Goal: Transaction & Acquisition: Purchase product/service

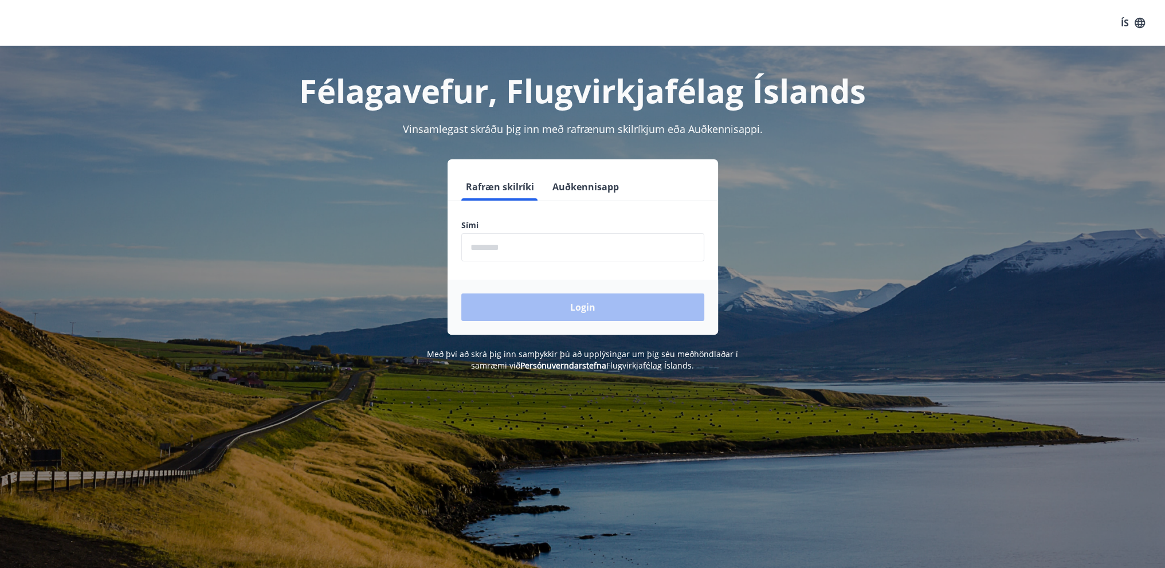
click at [530, 244] on input "phone" at bounding box center [582, 247] width 243 height 28
type input "********"
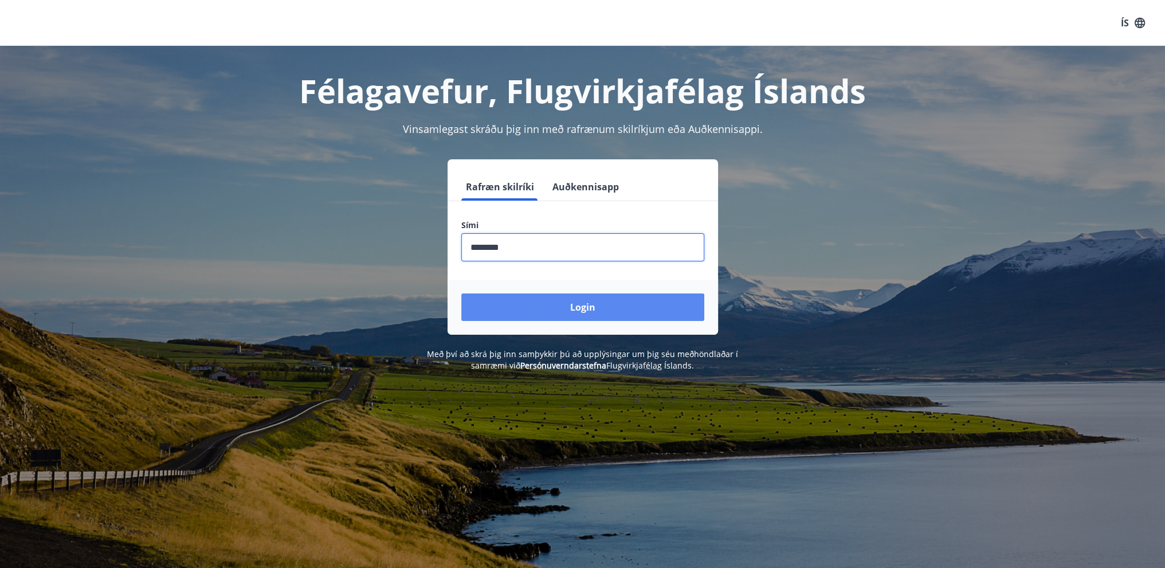
click at [559, 306] on button "Login" at bounding box center [582, 307] width 243 height 28
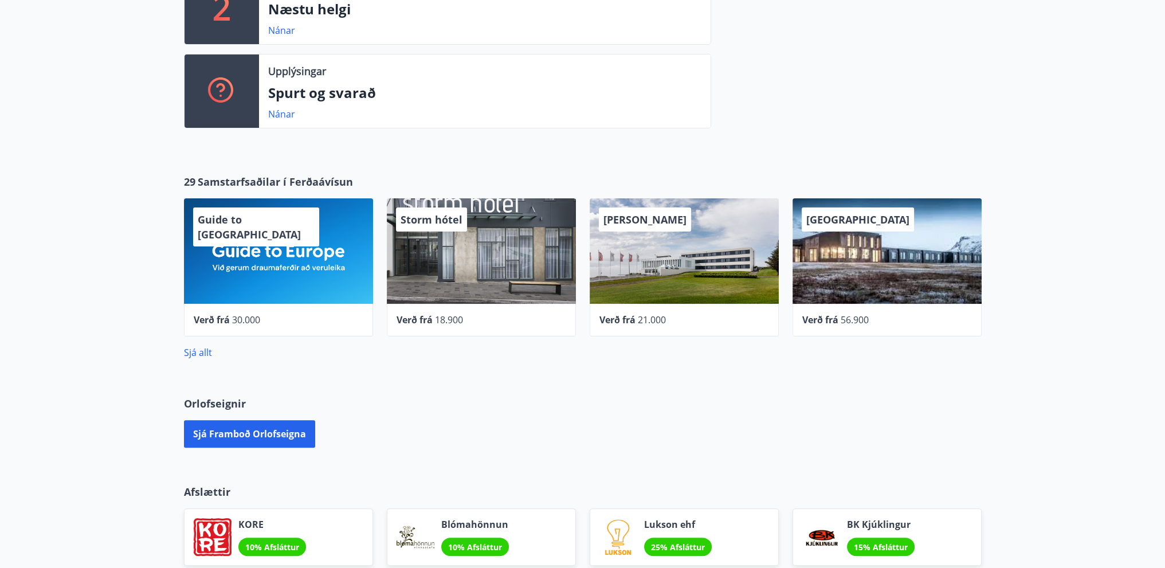
scroll to position [273, 0]
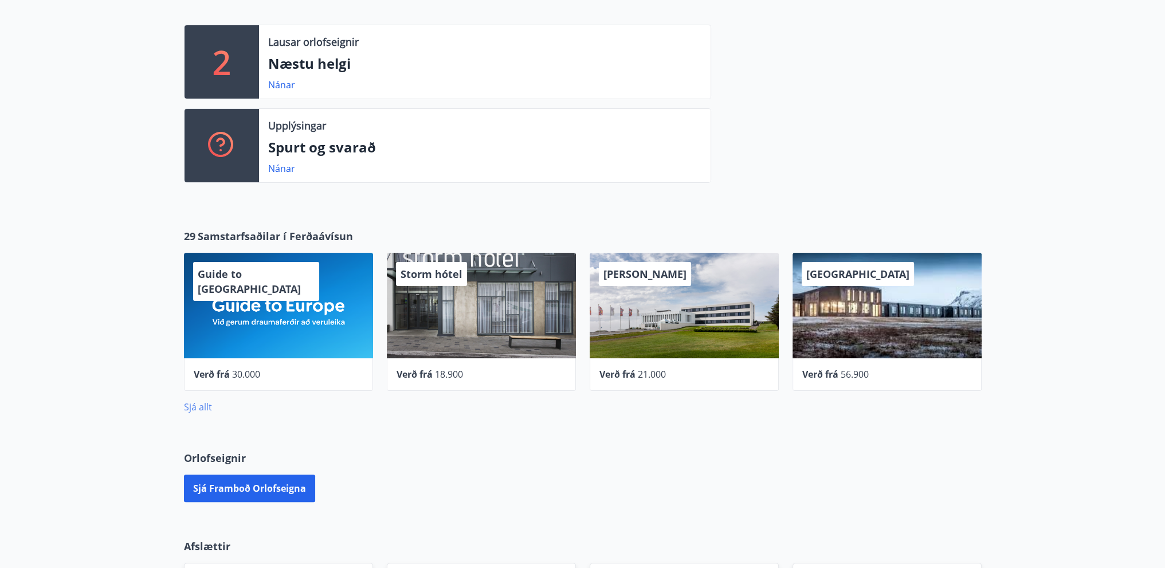
click at [205, 407] on link "Sjá allt" at bounding box center [198, 407] width 28 height 13
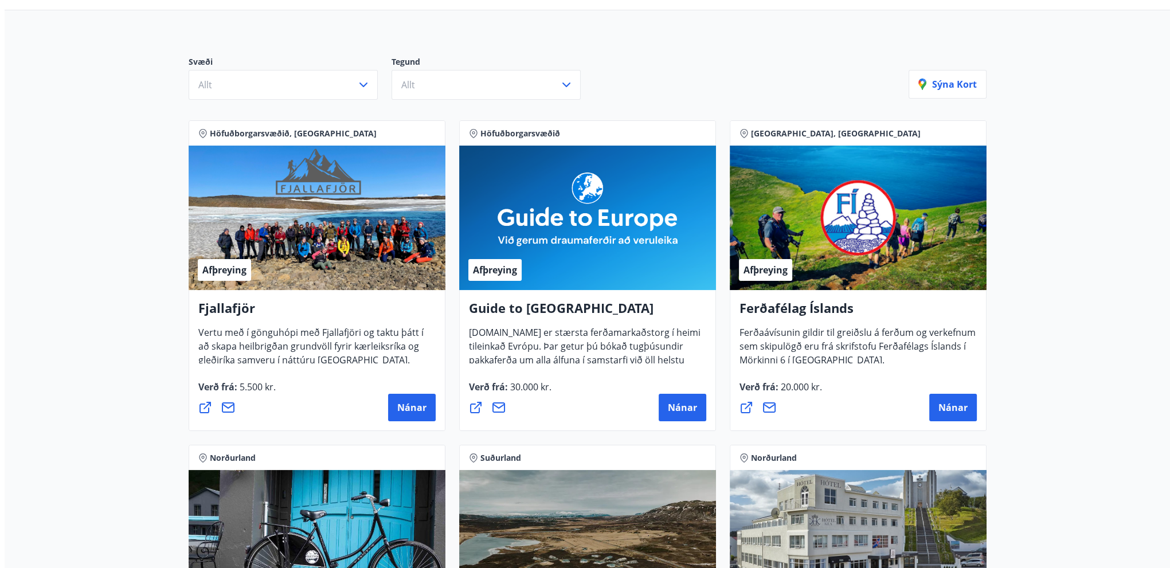
scroll to position [115, 0]
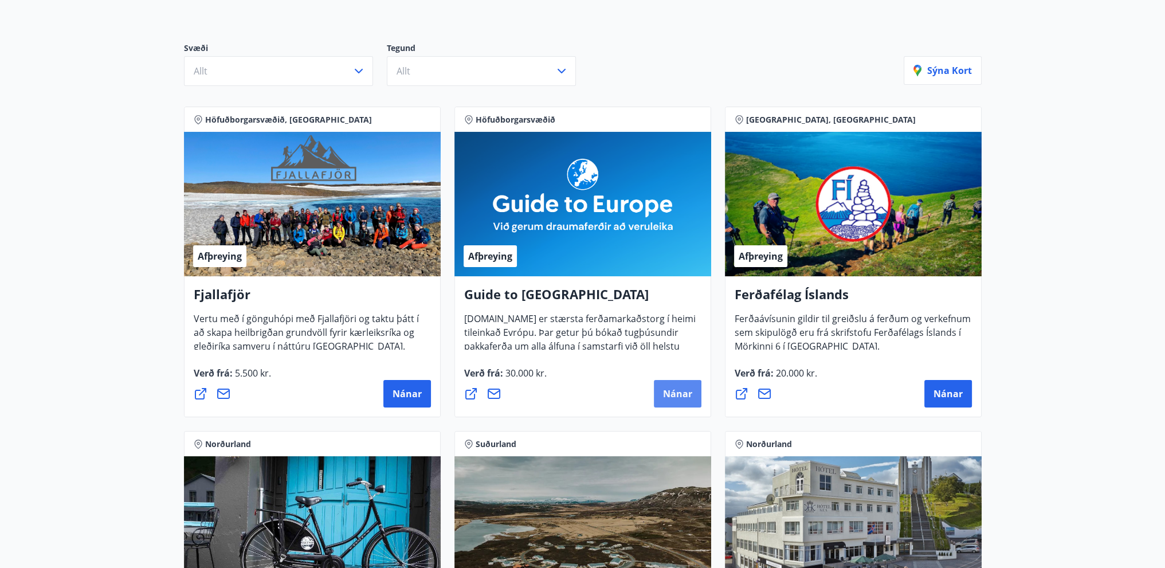
click at [670, 396] on span "Nánar" at bounding box center [677, 393] width 29 height 13
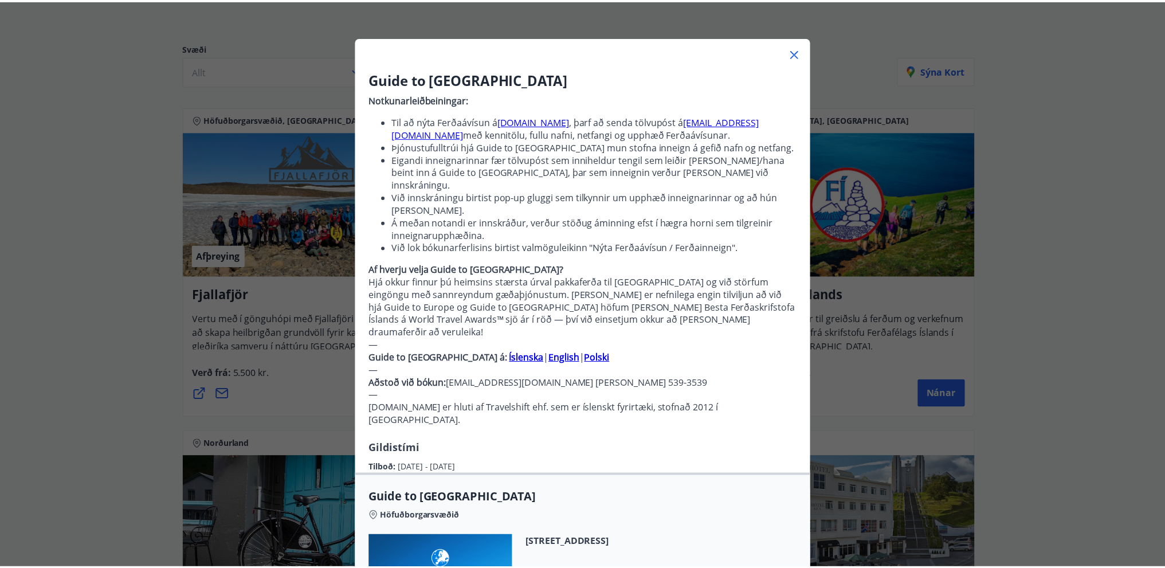
scroll to position [0, 0]
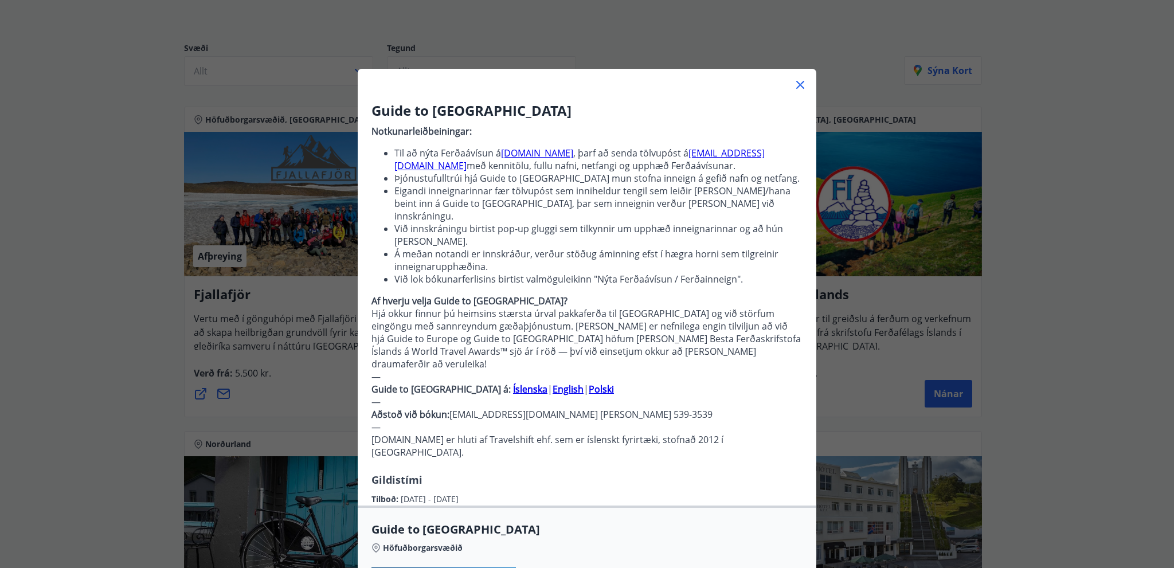
click at [794, 82] on icon at bounding box center [800, 85] width 14 height 14
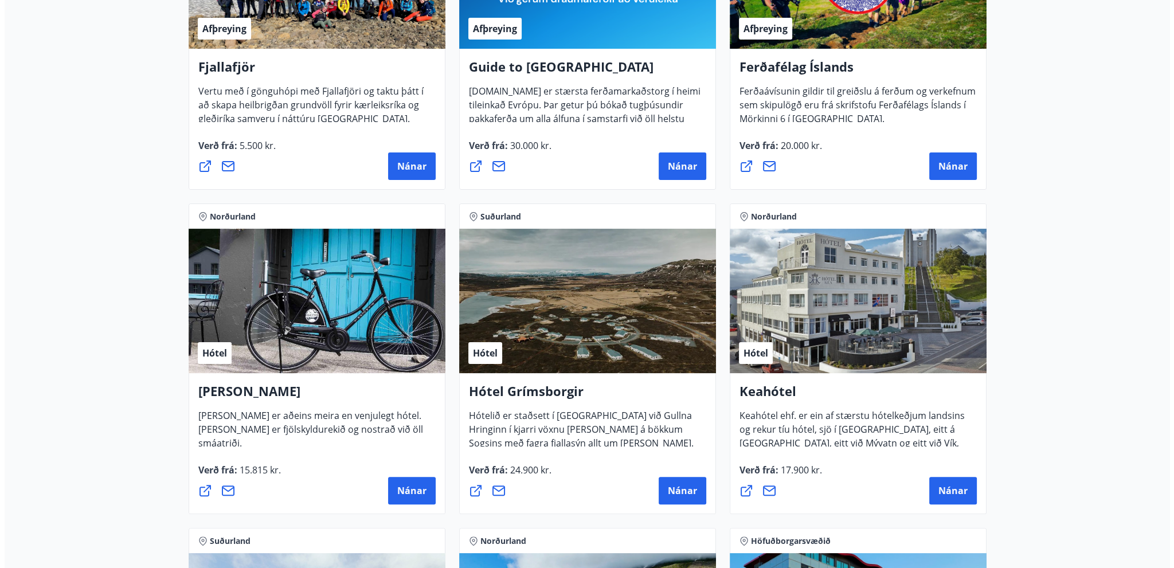
scroll to position [344, 0]
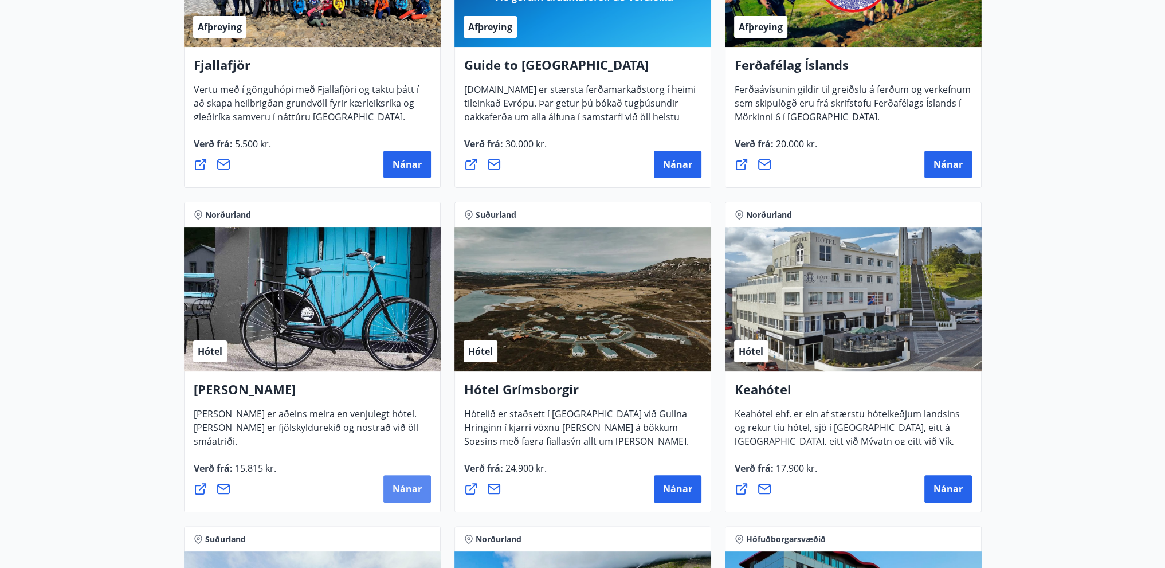
click at [405, 486] on span "Nánar" at bounding box center [407, 489] width 29 height 13
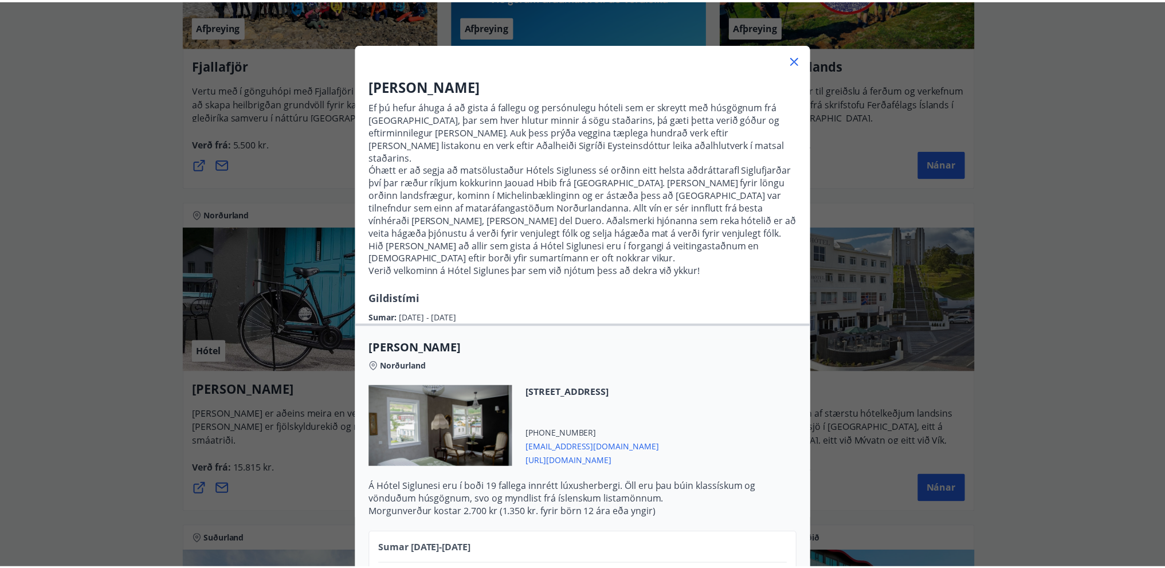
scroll to position [0, 0]
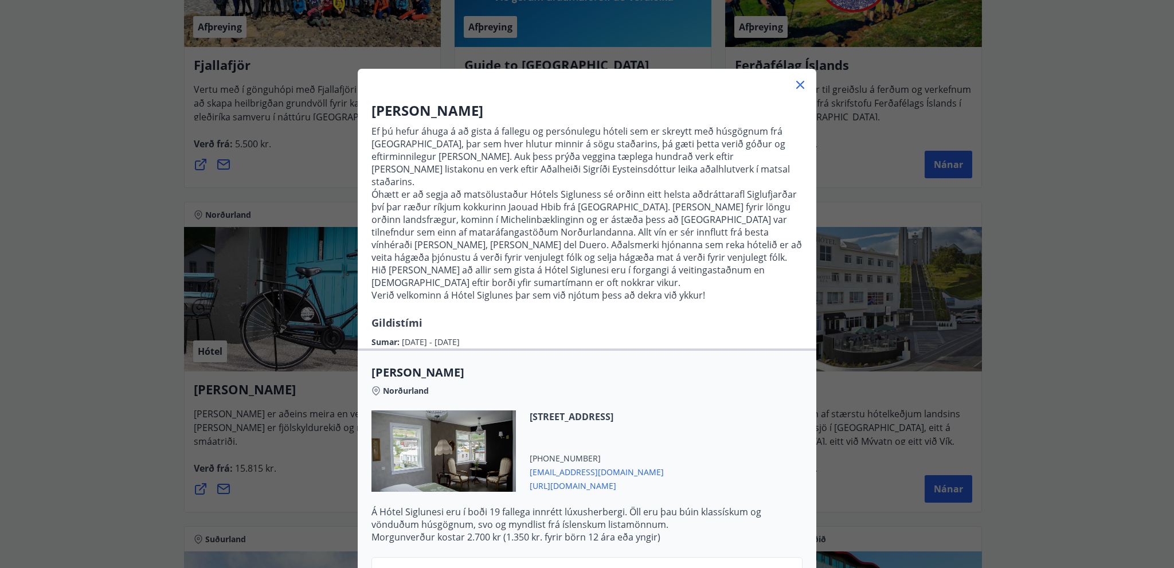
click at [798, 85] on icon at bounding box center [800, 85] width 14 height 14
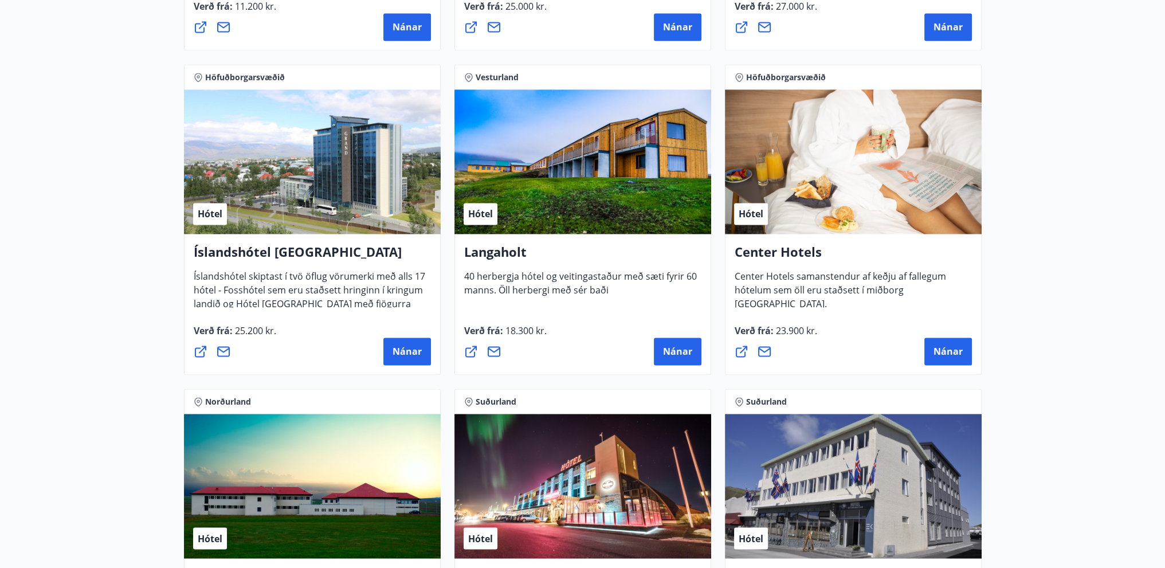
scroll to position [2401, 0]
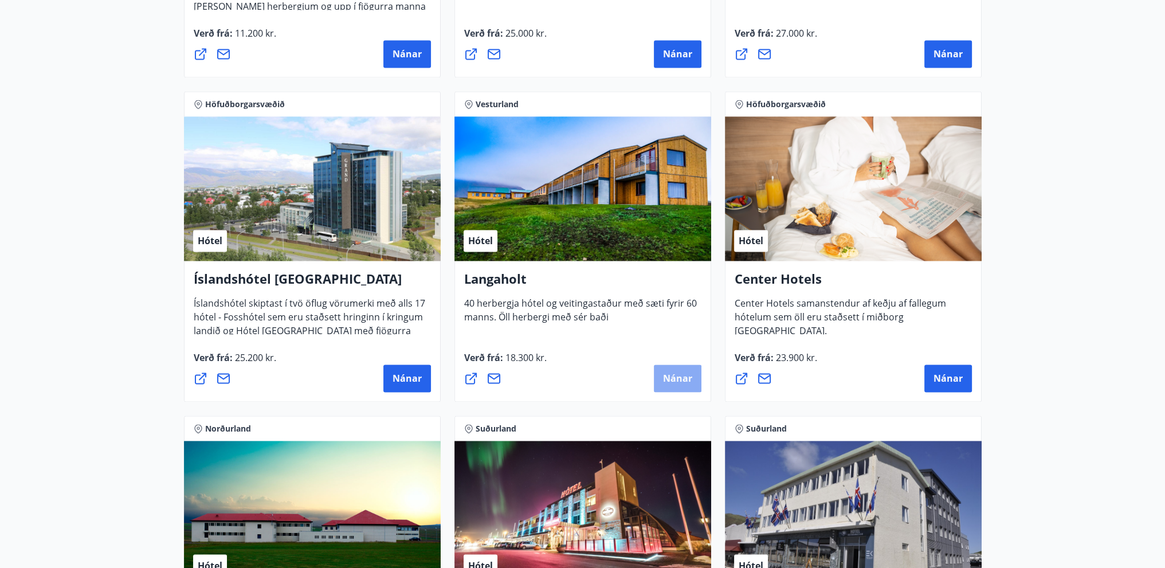
click at [671, 373] on span "Nánar" at bounding box center [677, 378] width 29 height 13
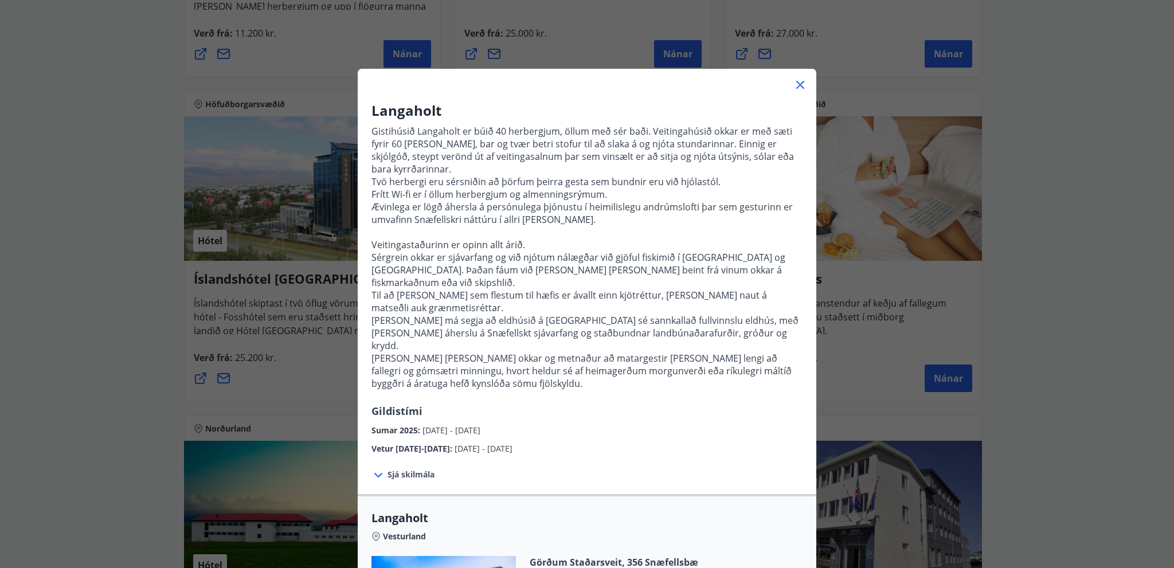
click at [796, 87] on icon at bounding box center [800, 85] width 14 height 14
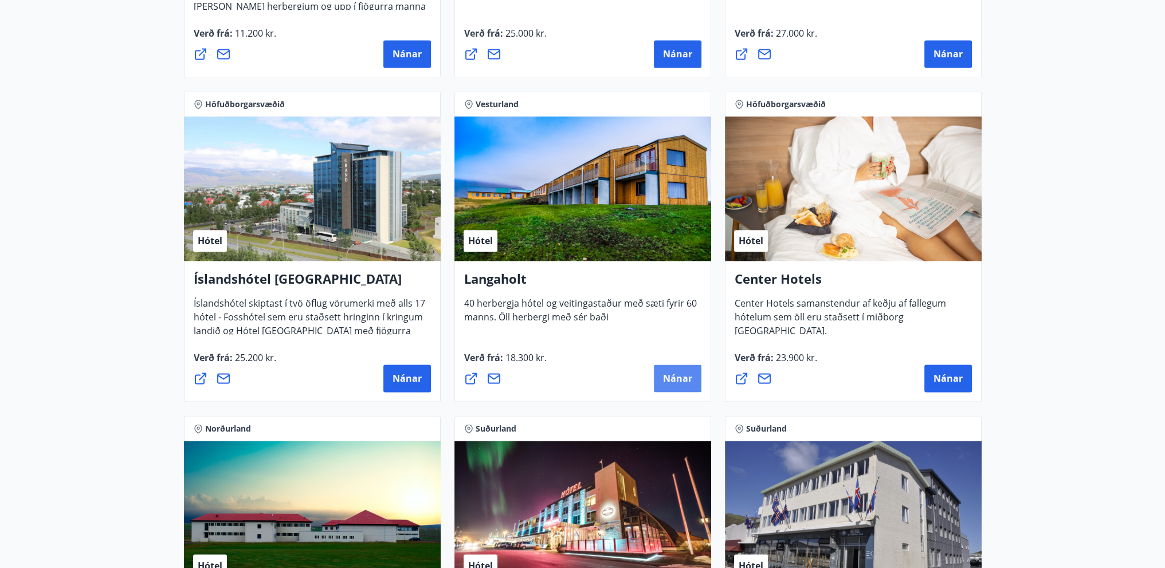
click at [670, 372] on span "Nánar" at bounding box center [677, 378] width 29 height 13
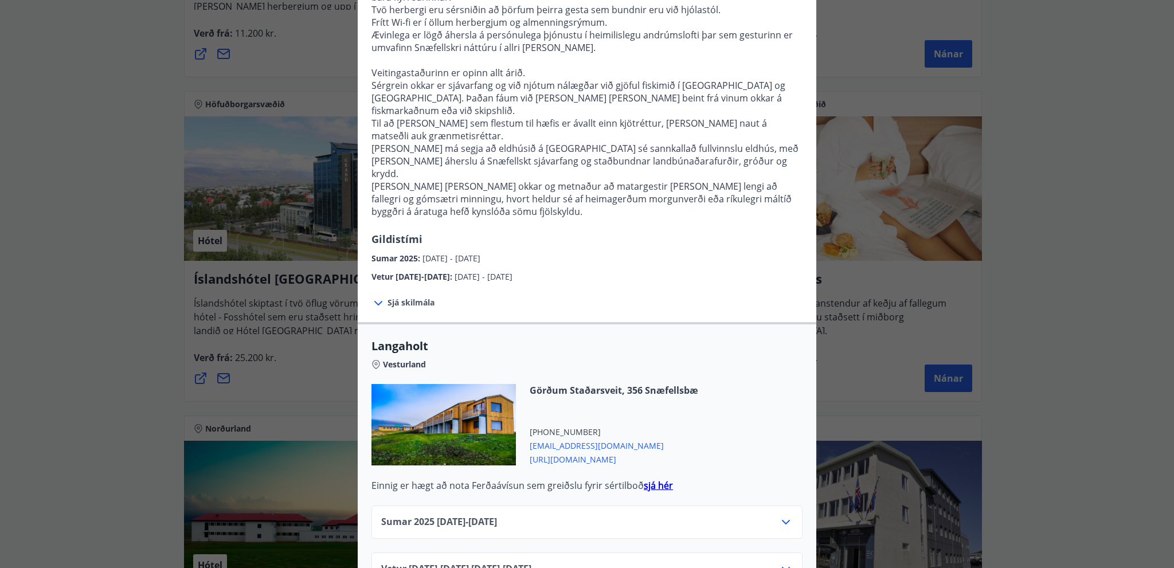
scroll to position [174, 0]
click at [782, 514] on icon at bounding box center [786, 521] width 14 height 14
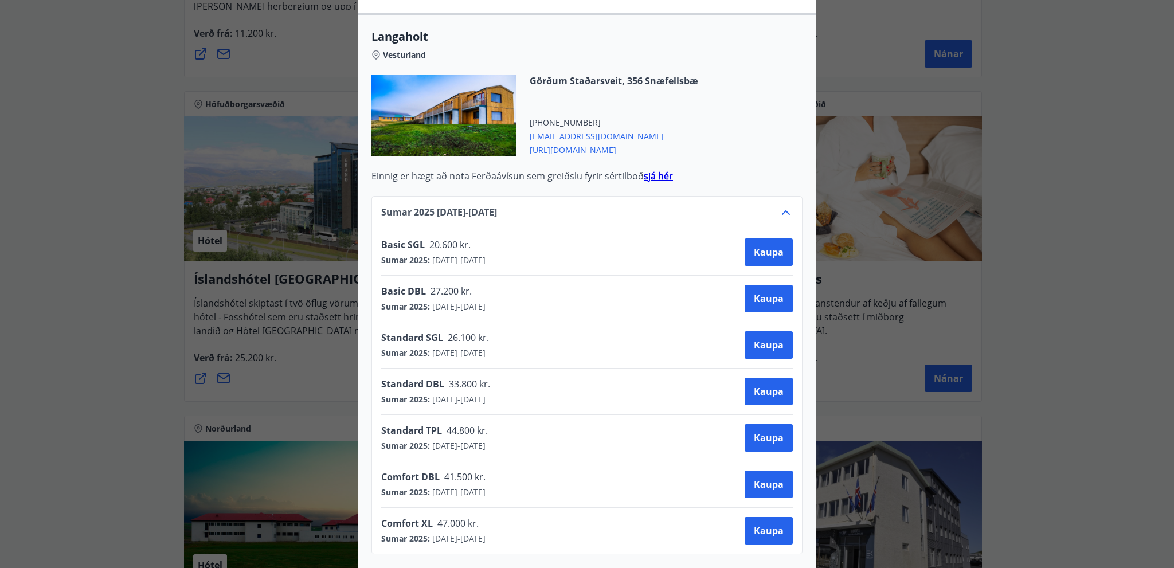
scroll to position [498, 0]
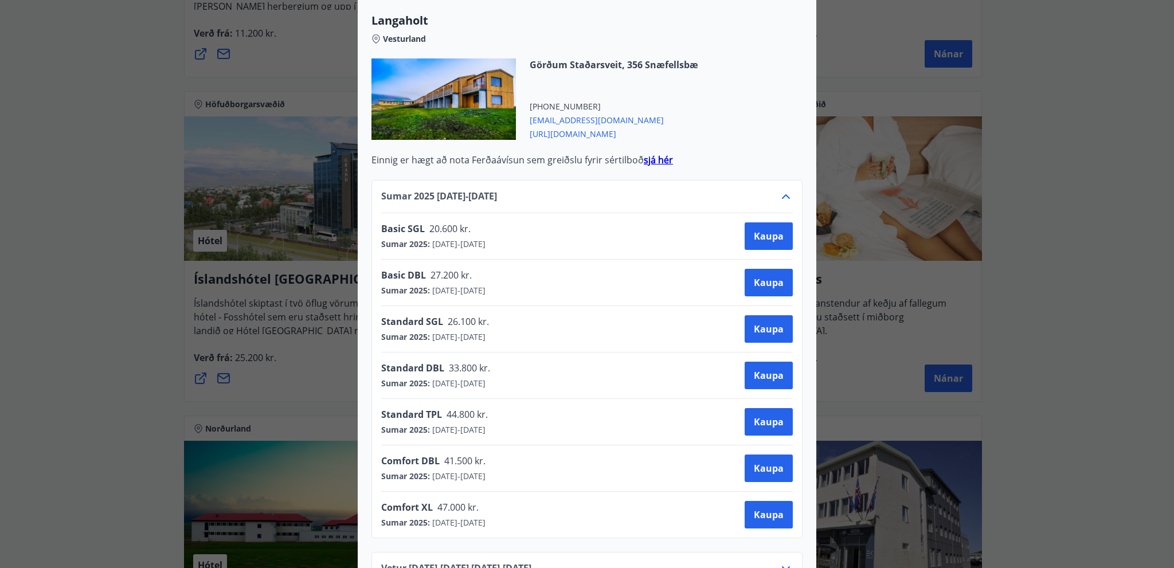
click at [652, 154] on strong "sjá hér" at bounding box center [658, 160] width 29 height 13
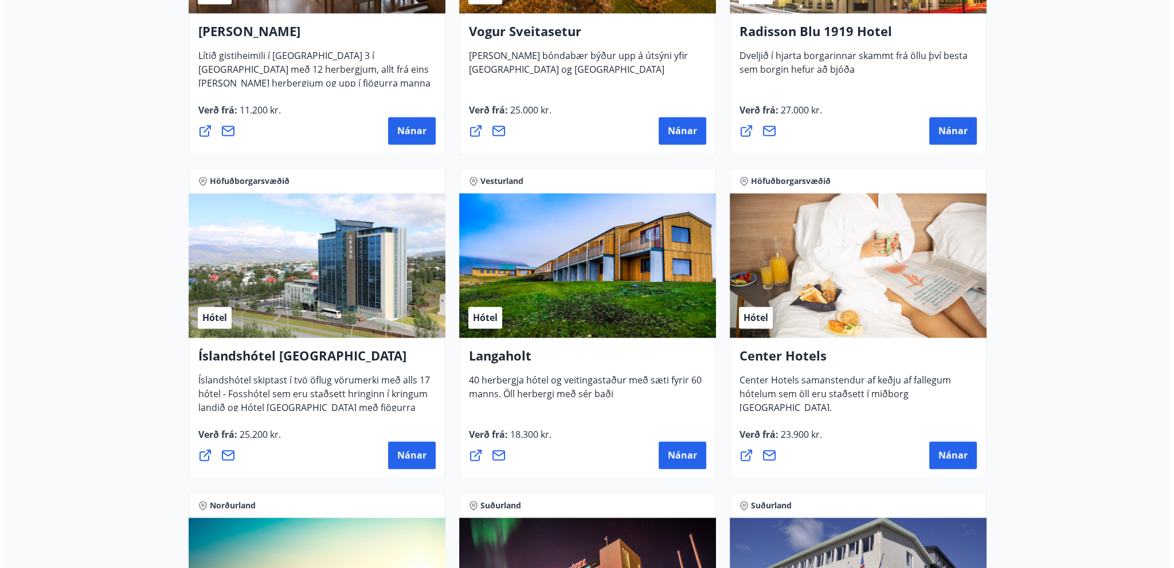
scroll to position [2350, 0]
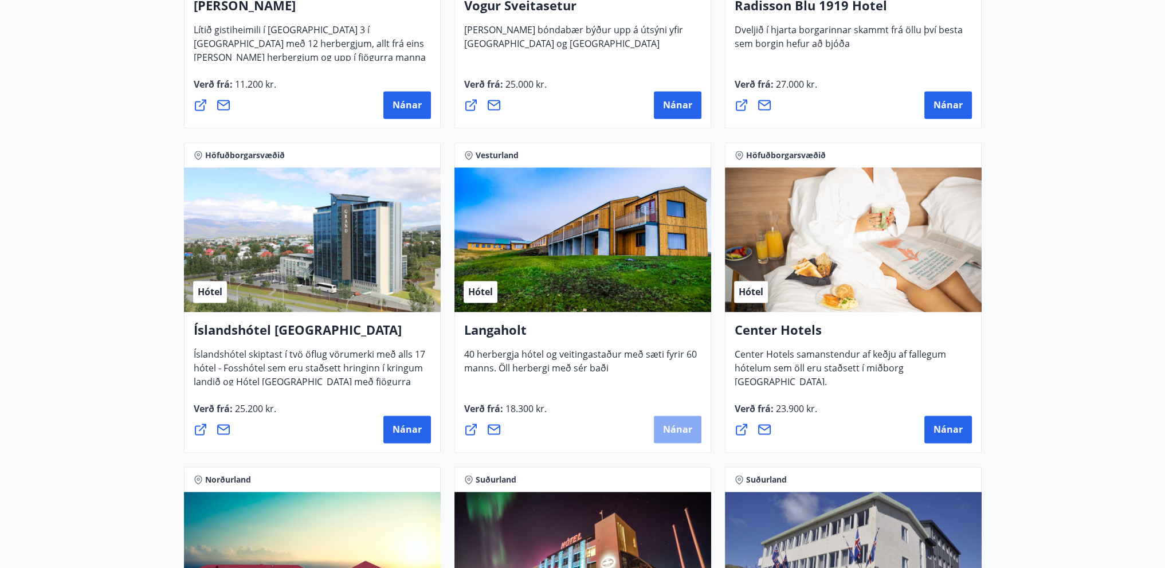
click at [673, 437] on button "Nánar" at bounding box center [678, 430] width 48 height 28
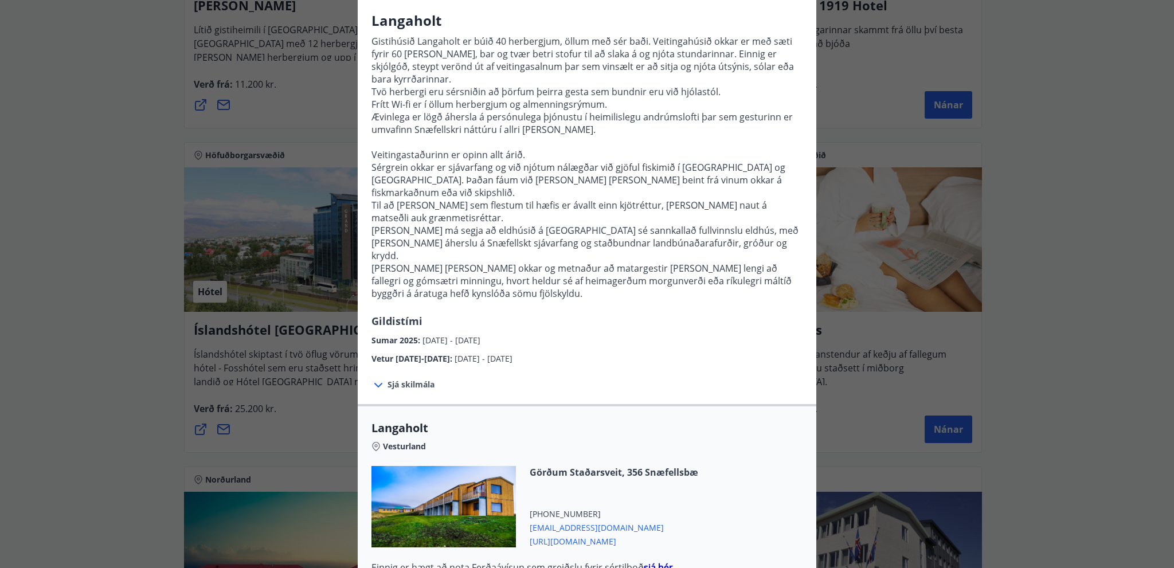
scroll to position [174, 0]
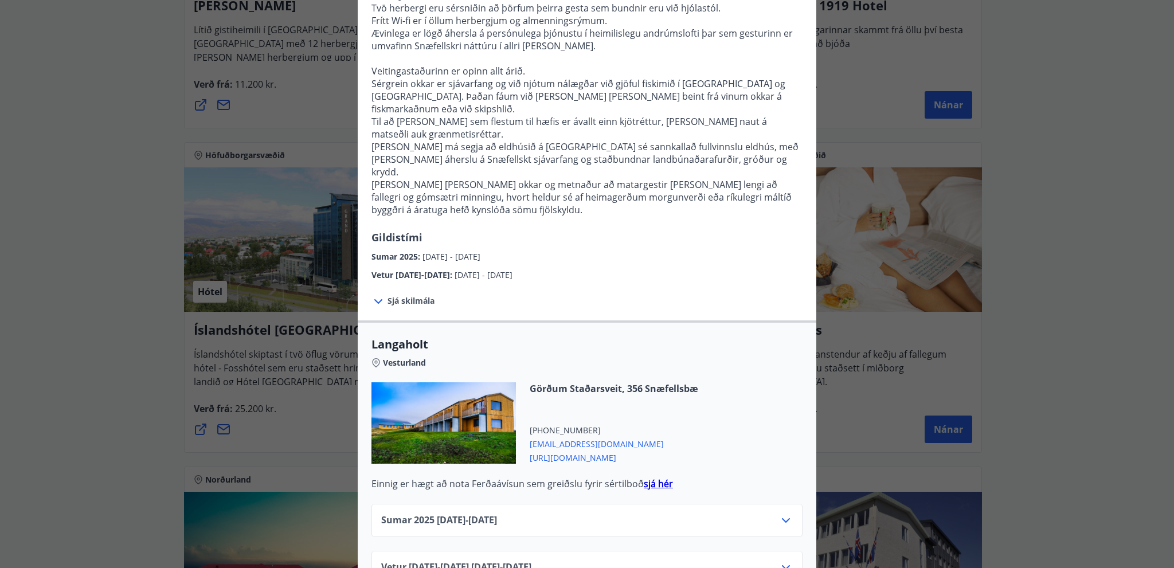
click at [784, 514] on icon at bounding box center [786, 521] width 14 height 14
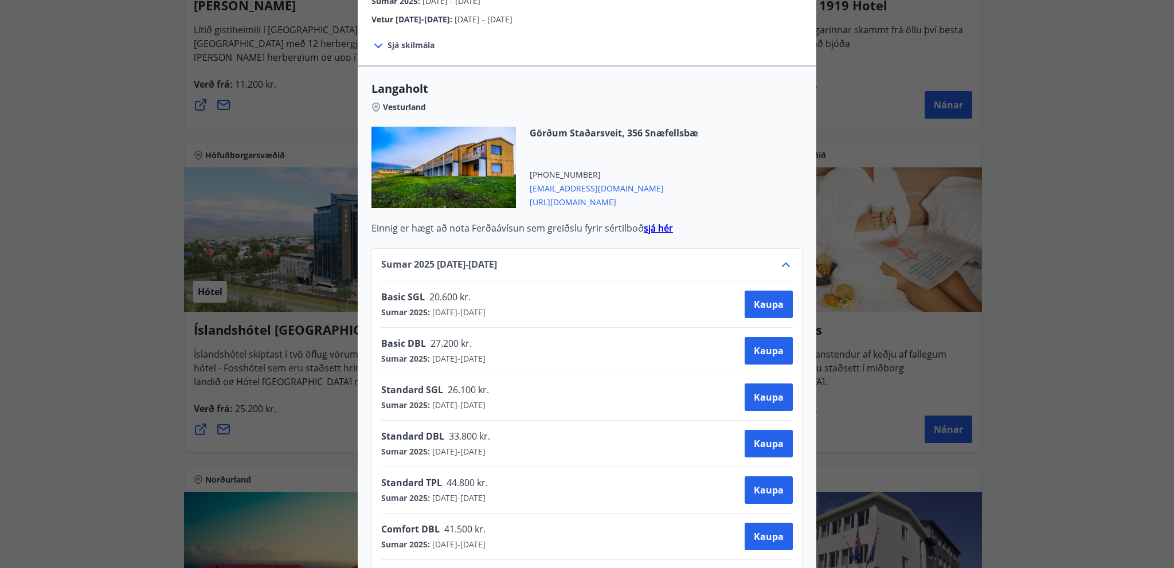
scroll to position [460, 0]
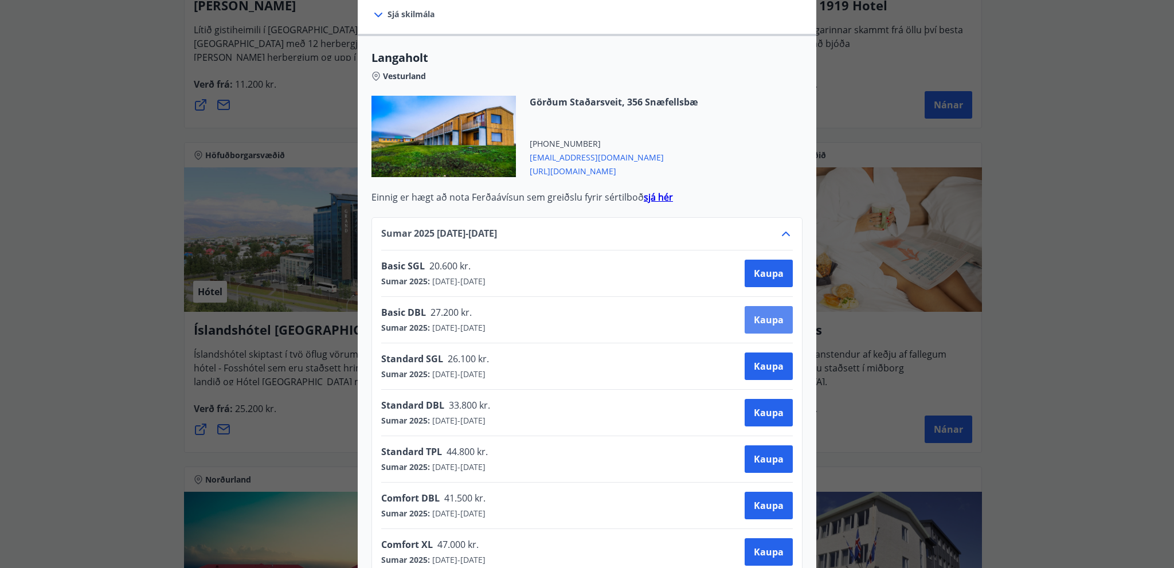
click at [764, 314] on span "Kaupa" at bounding box center [769, 320] width 30 height 13
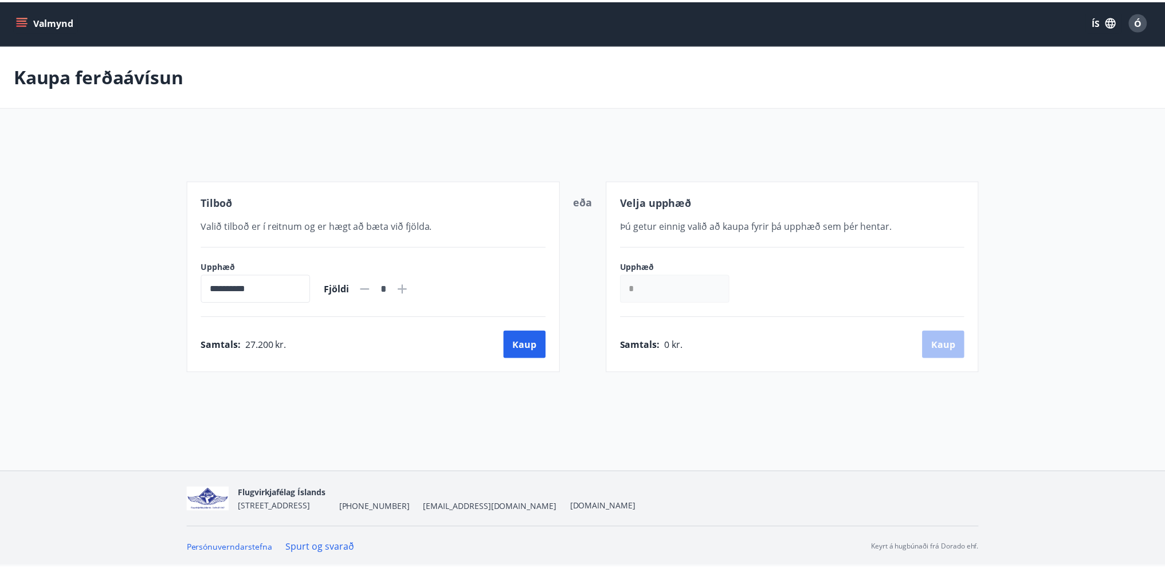
scroll to position [1, 0]
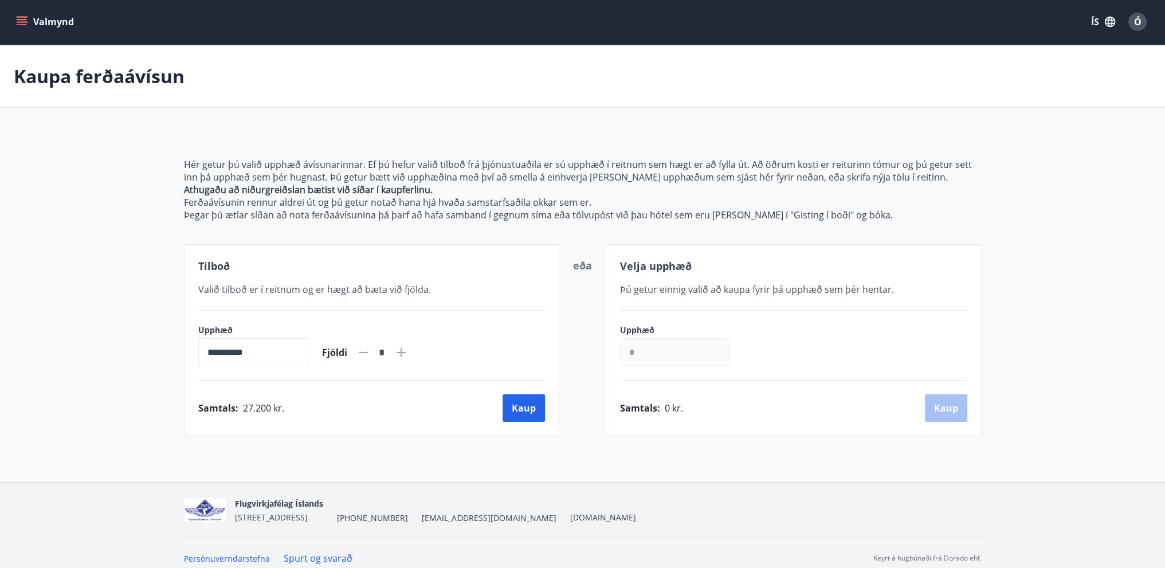
click at [406, 350] on icon at bounding box center [401, 352] width 9 height 9
type input "*"
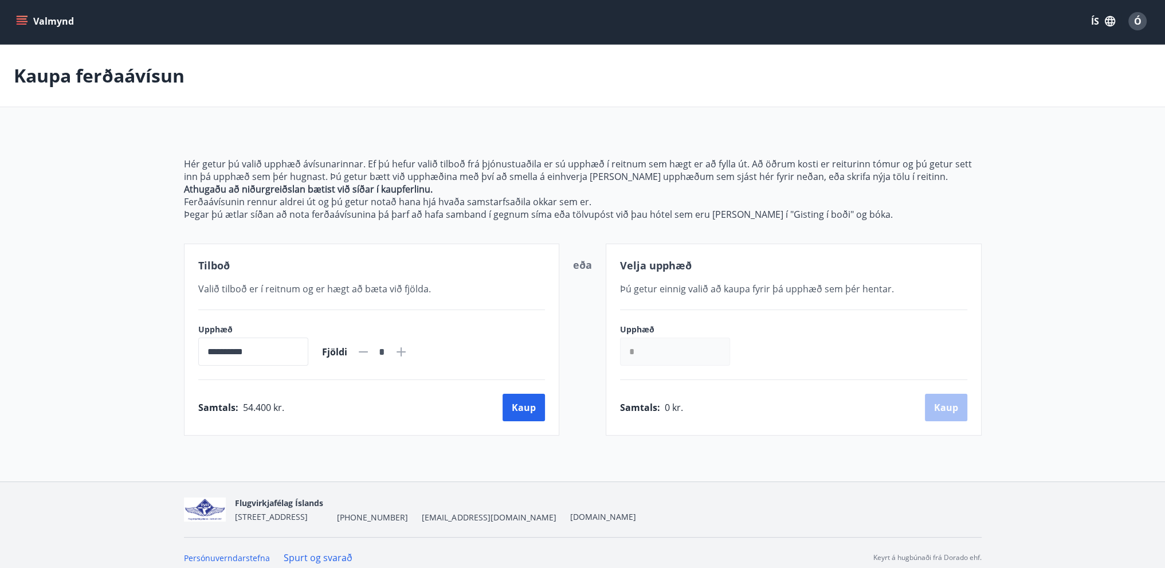
scroll to position [0, 0]
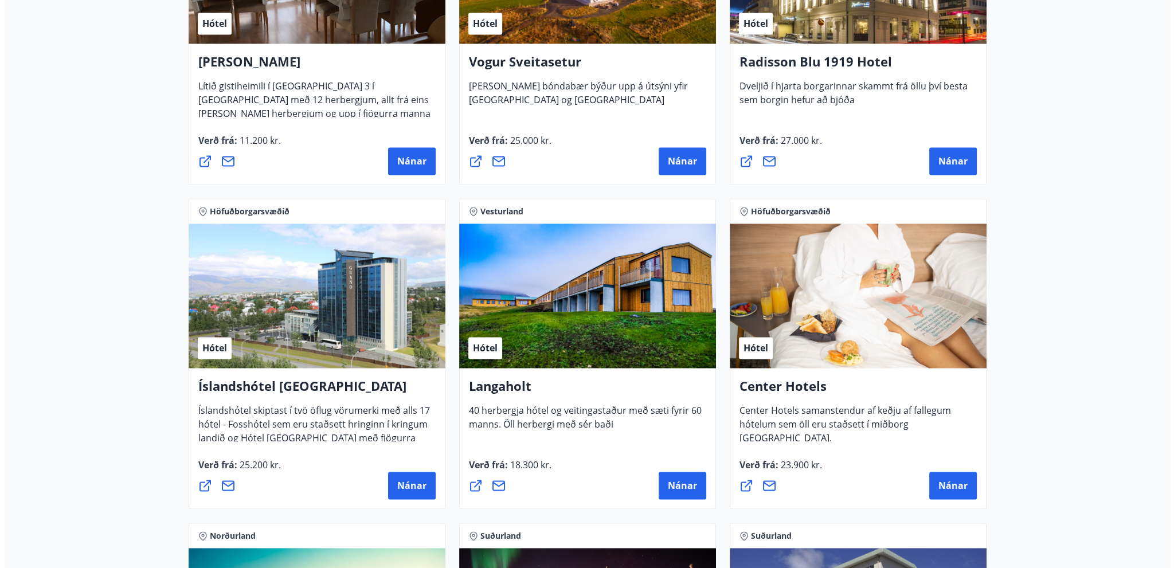
scroll to position [2351, 0]
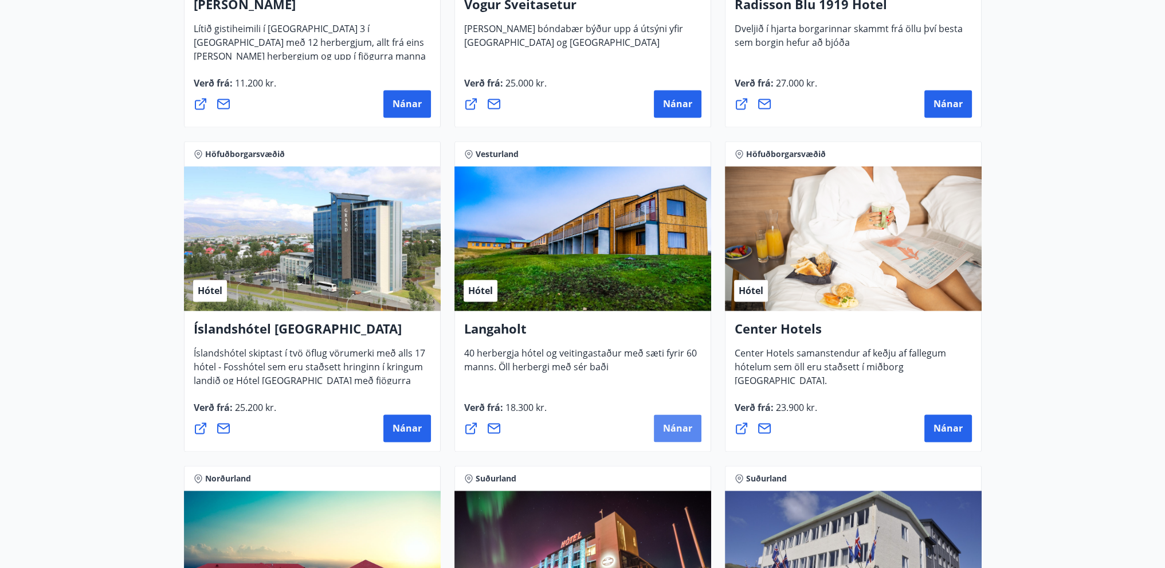
click at [675, 428] on span "Nánar" at bounding box center [677, 428] width 29 height 13
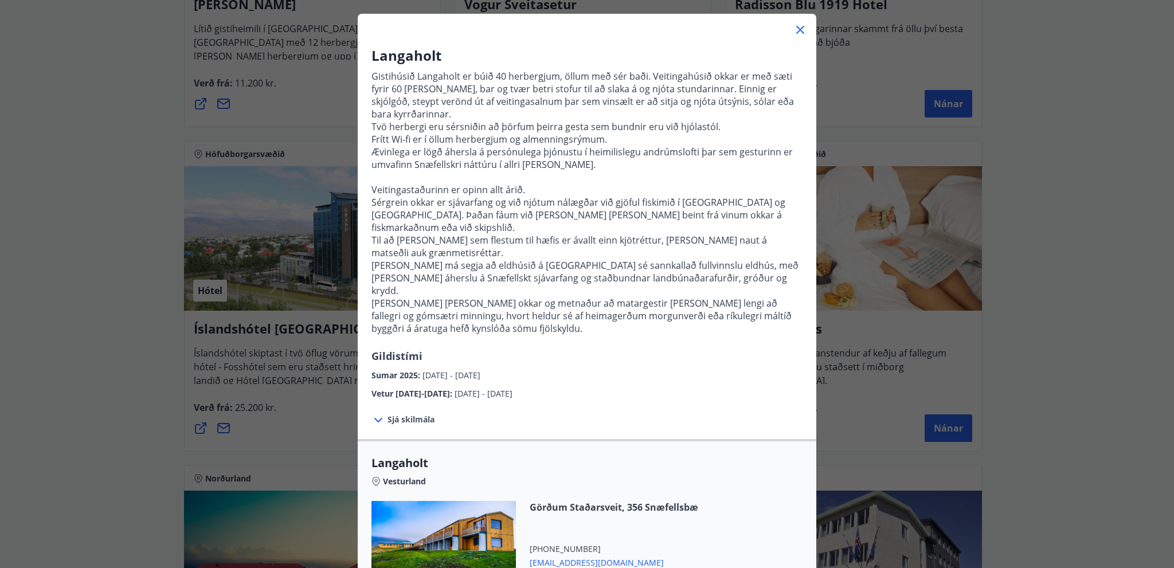
scroll to position [174, 0]
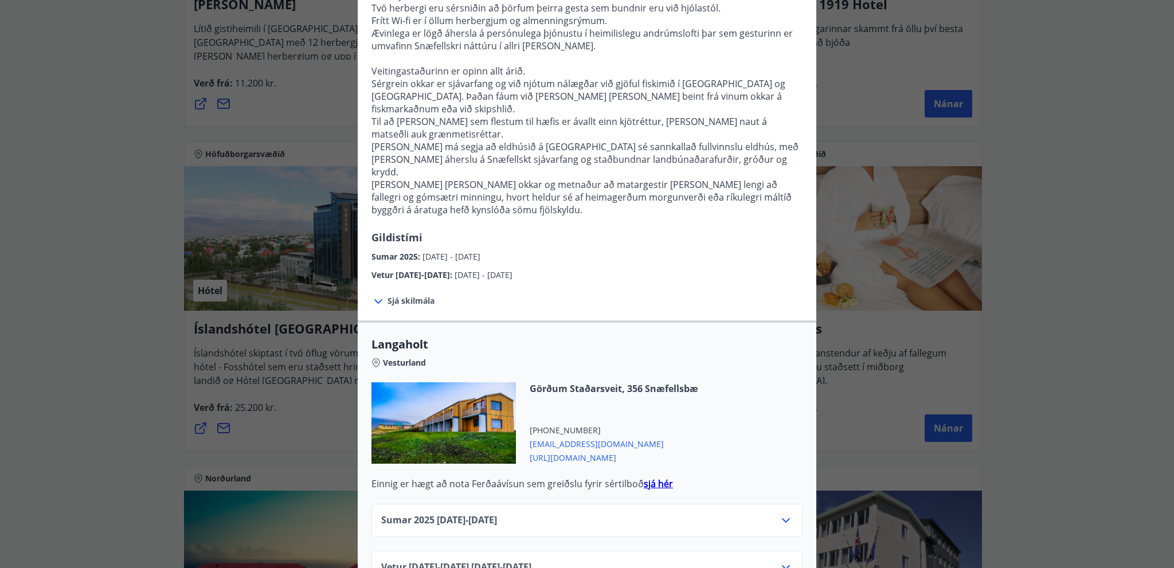
click at [571, 450] on span "https://langaholt.is/islenska/" at bounding box center [614, 457] width 169 height 14
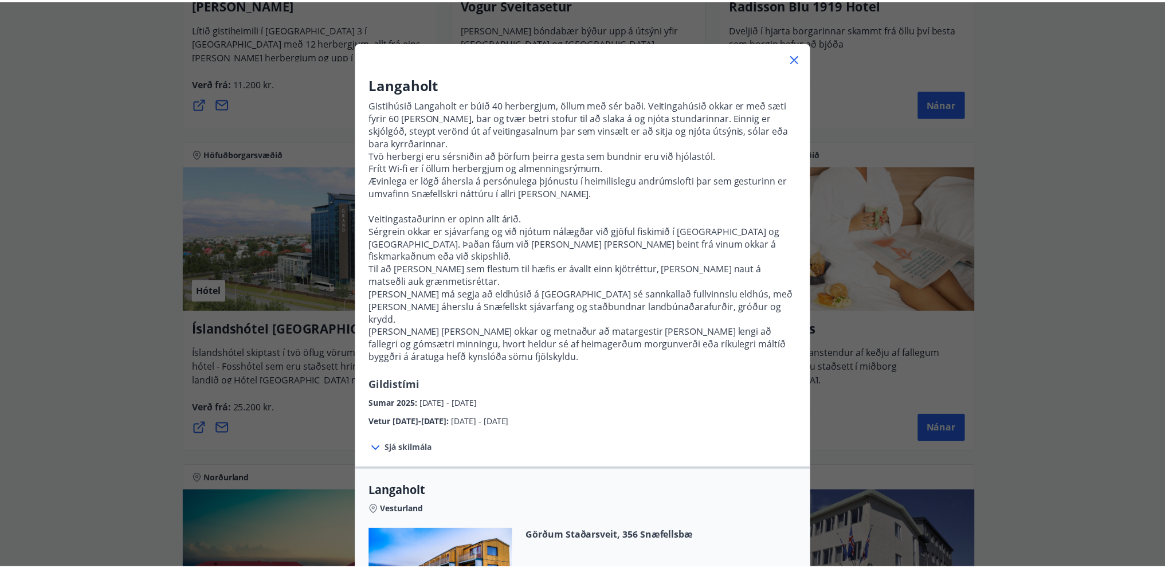
scroll to position [2, 0]
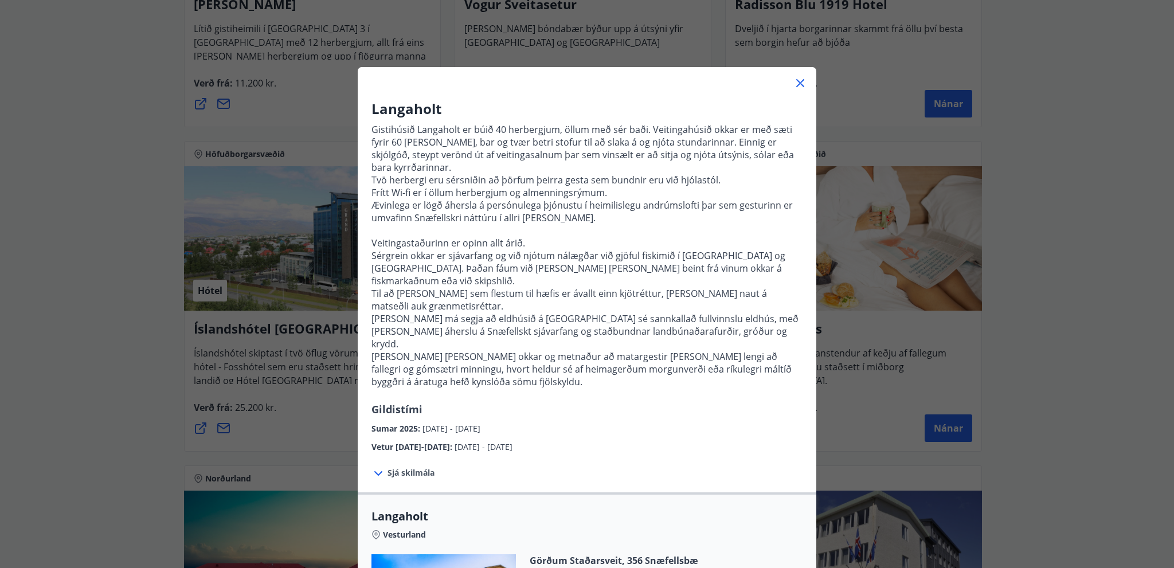
click at [796, 82] on icon at bounding box center [800, 83] width 8 height 8
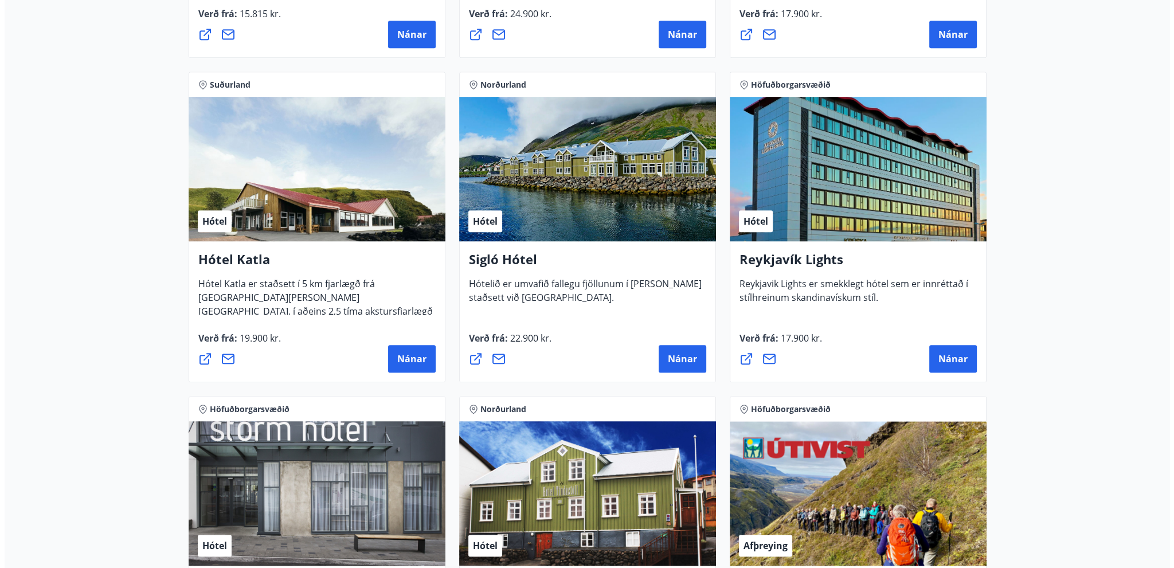
scroll to position [796, 0]
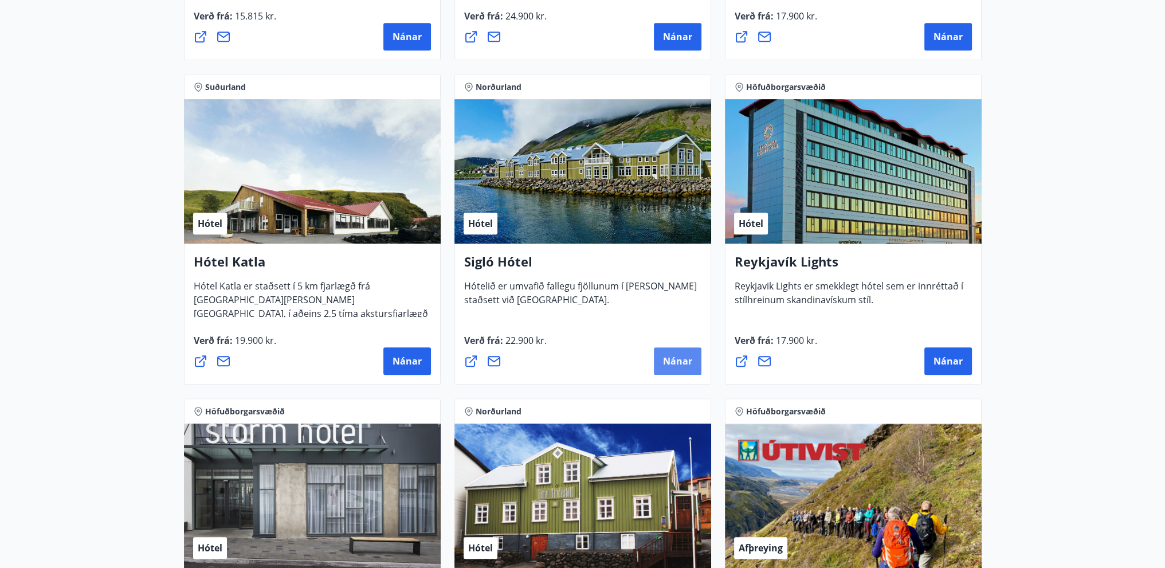
click at [669, 362] on span "Nánar" at bounding box center [677, 361] width 29 height 13
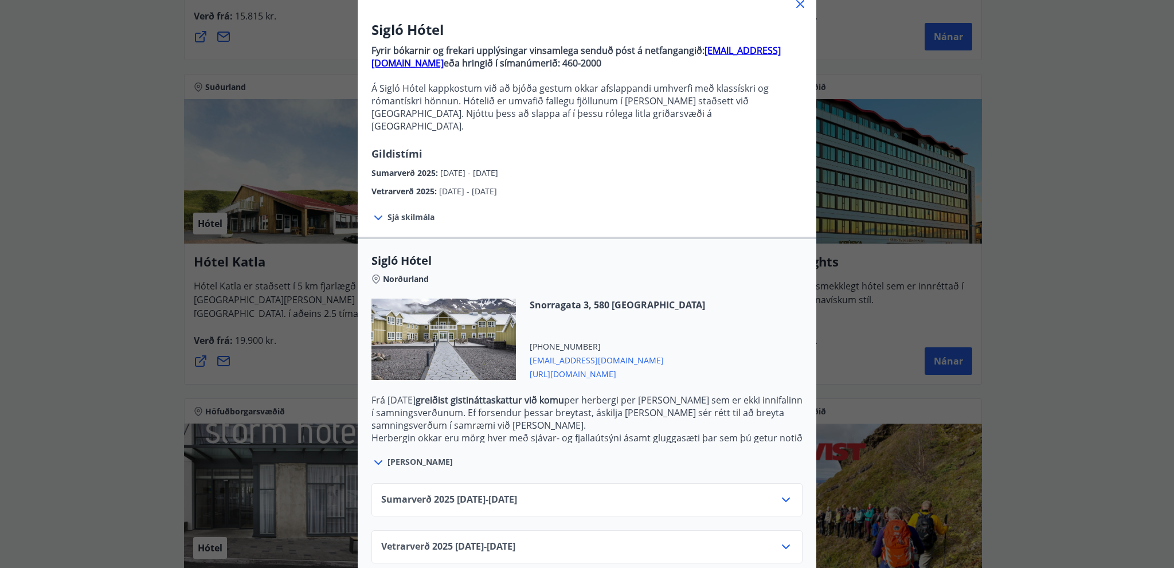
scroll to position [85, 0]
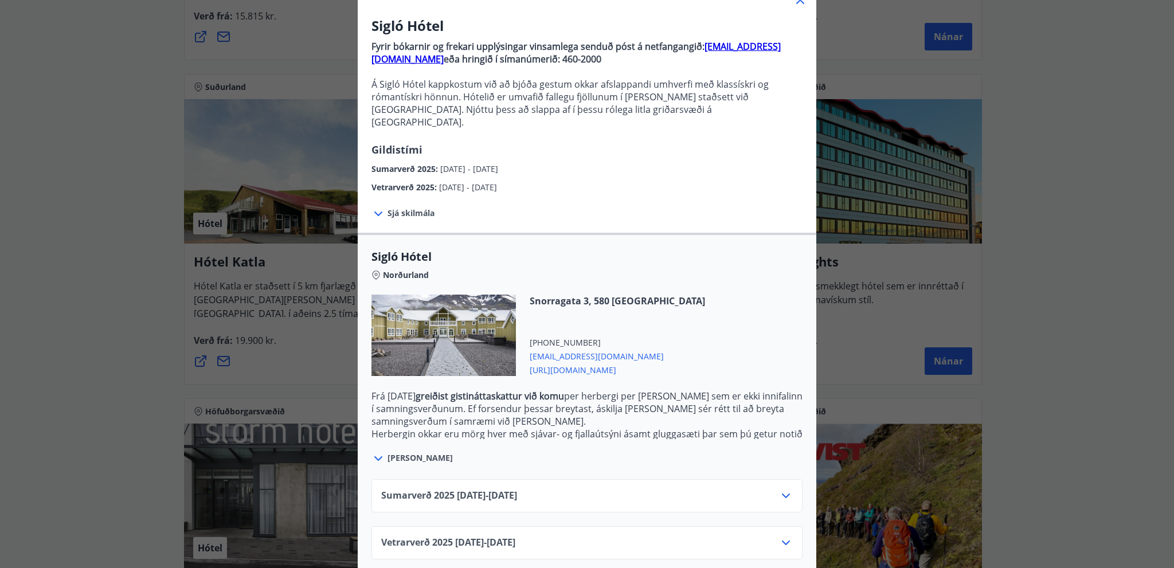
click at [782, 489] on icon at bounding box center [786, 496] width 14 height 14
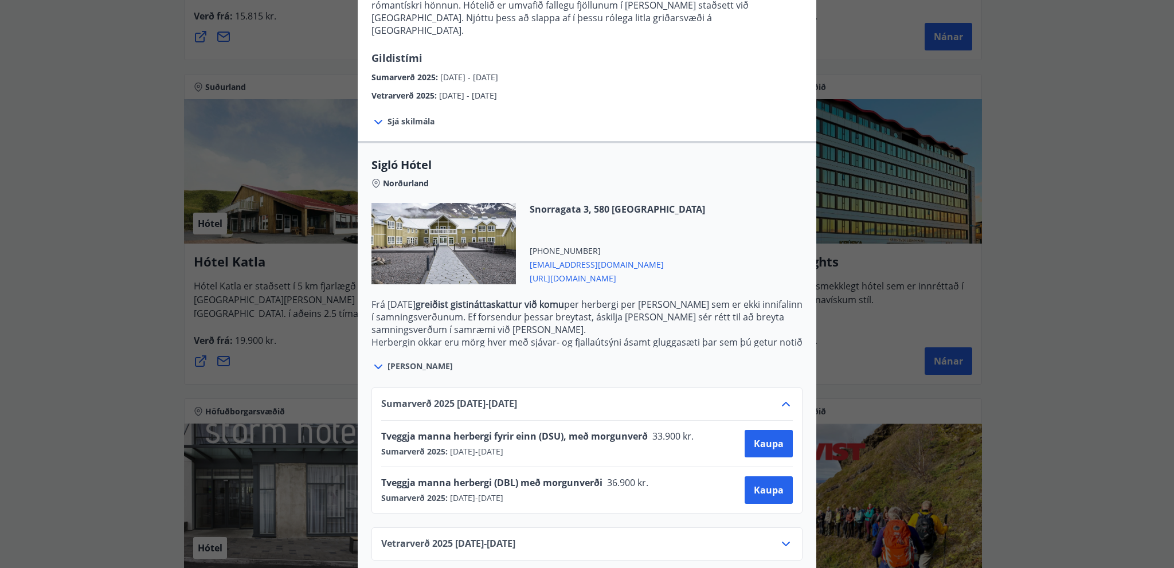
scroll to position [178, 0]
click at [576, 269] on span "https://www.keahotels.is/is/siglo-hotel" at bounding box center [617, 276] width 175 height 14
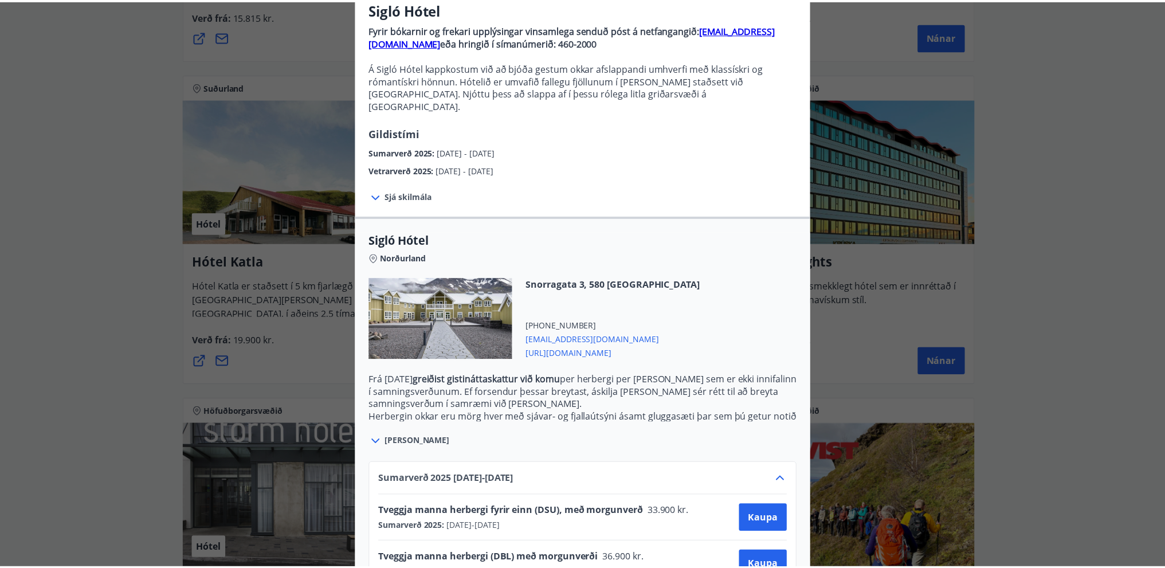
scroll to position [0, 0]
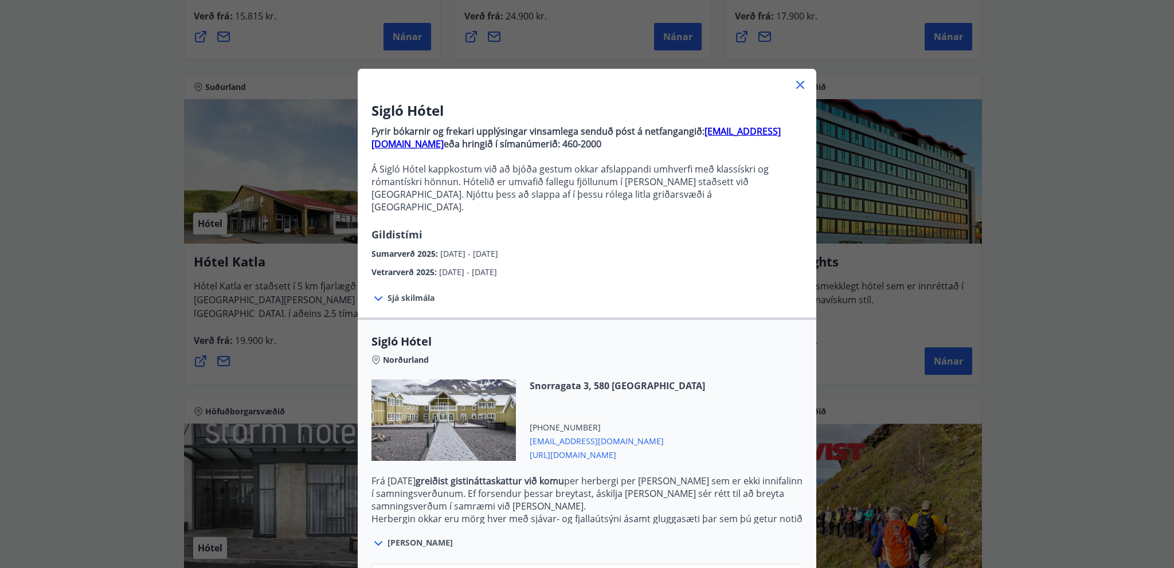
click at [797, 81] on icon at bounding box center [800, 85] width 14 height 14
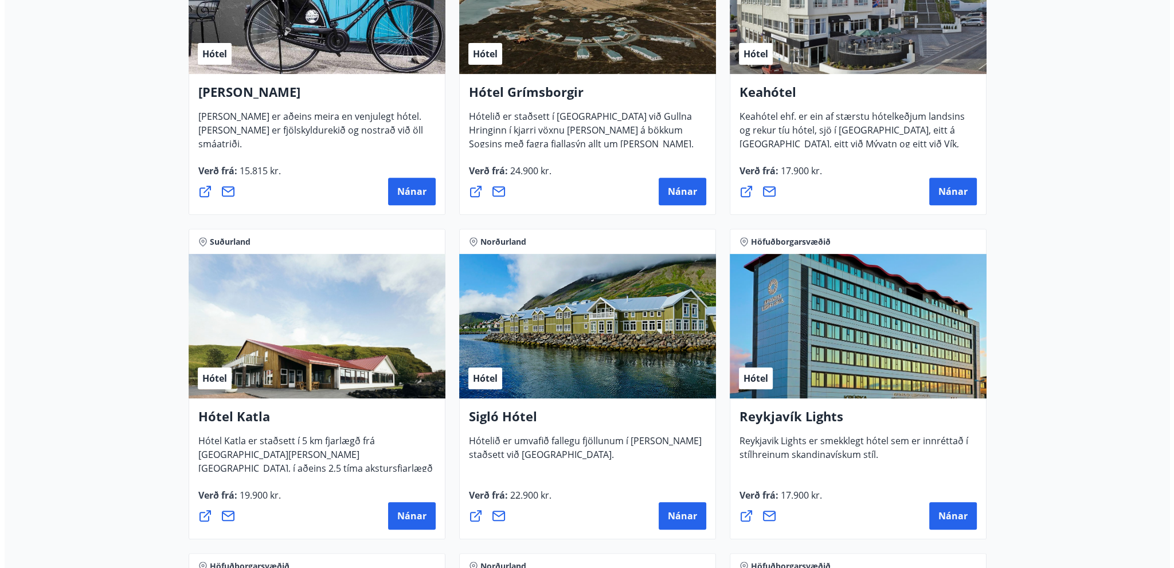
scroll to position [567, 0]
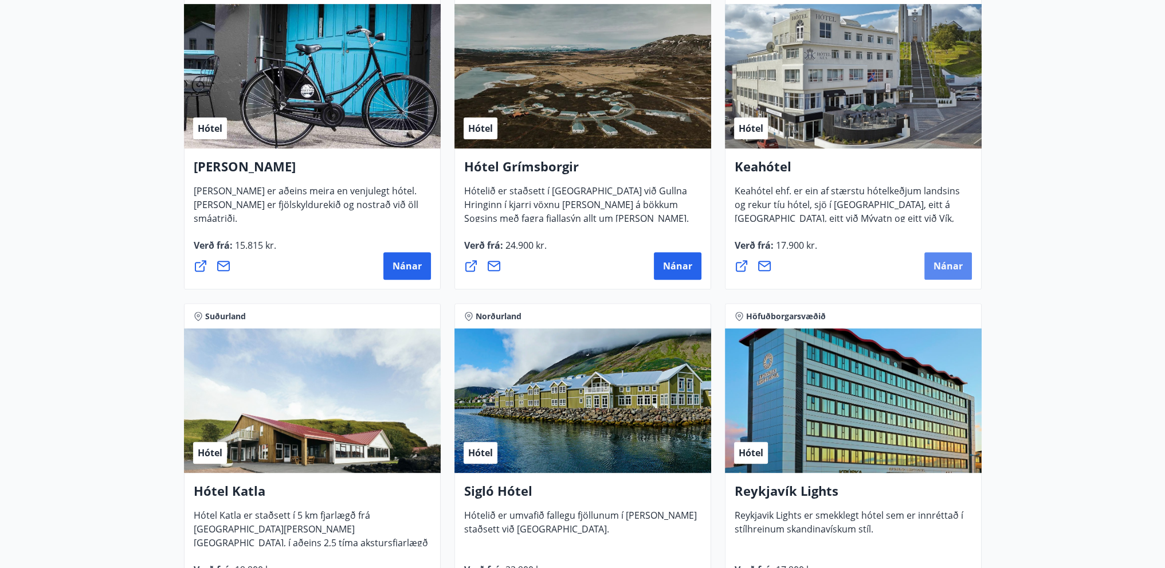
click at [941, 262] on span "Nánar" at bounding box center [948, 266] width 29 height 13
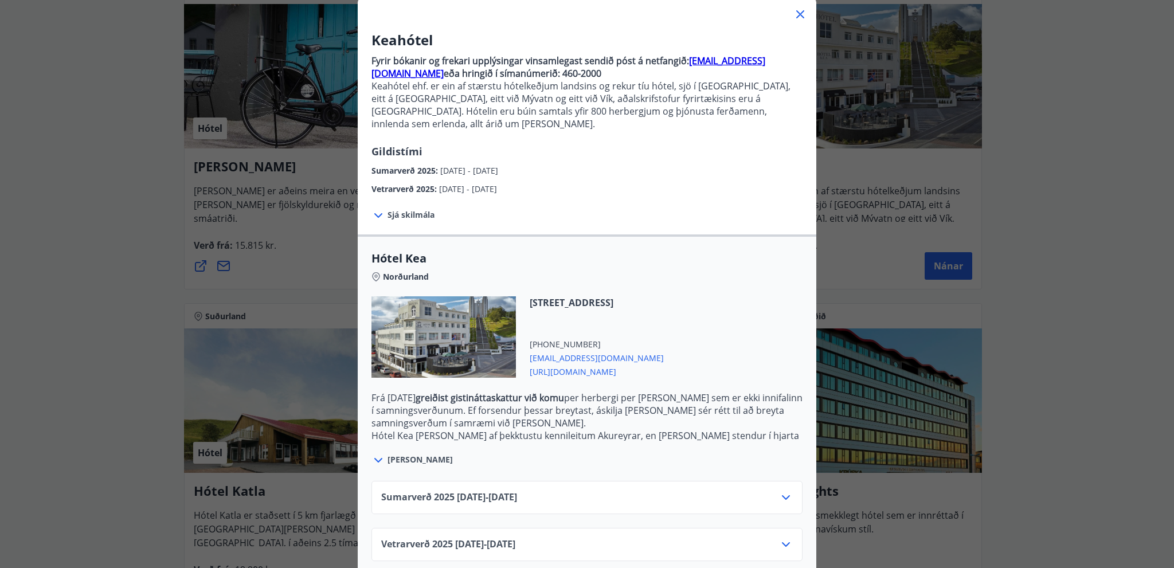
scroll to position [72, 0]
click at [783, 494] on icon at bounding box center [786, 496] width 8 height 5
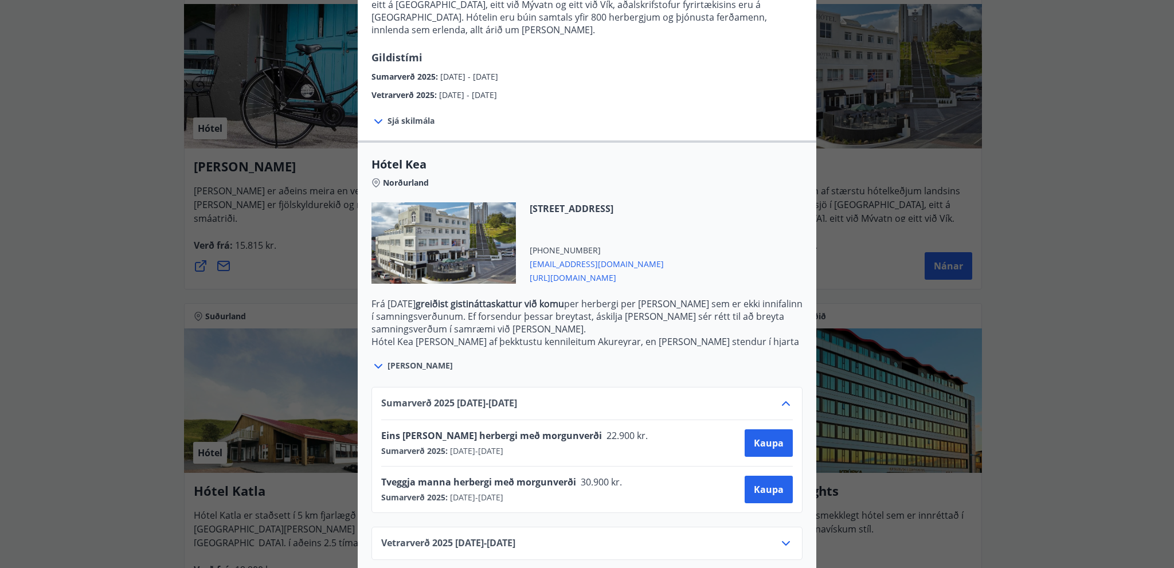
scroll to position [165, 0]
click at [570, 269] on span "https://www.keahotels.is/" at bounding box center [597, 276] width 134 height 14
click at [376, 359] on icon at bounding box center [378, 366] width 14 height 14
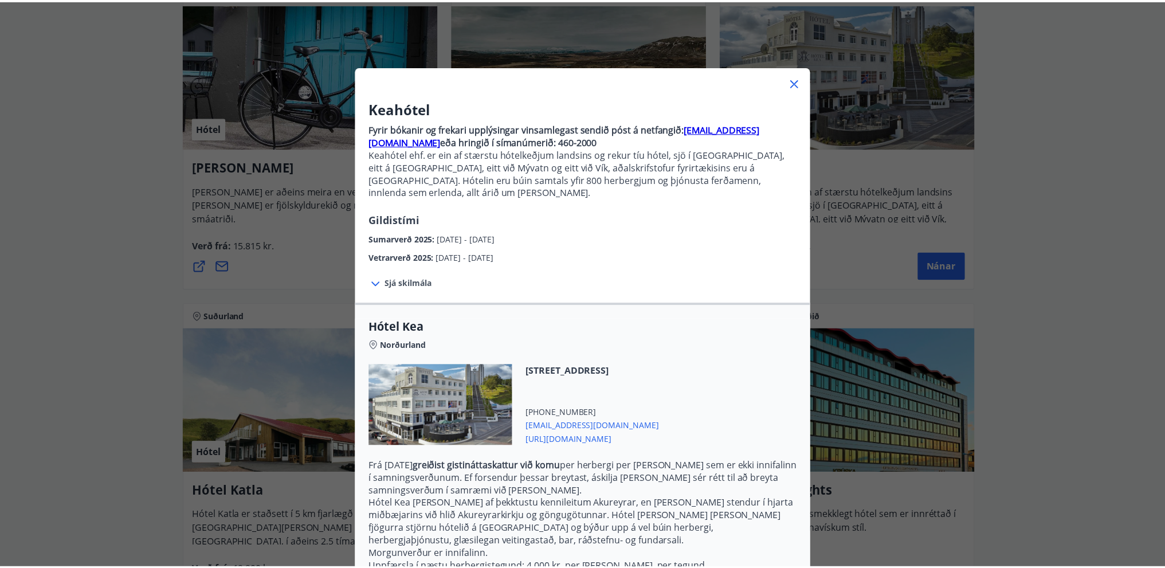
scroll to position [0, 0]
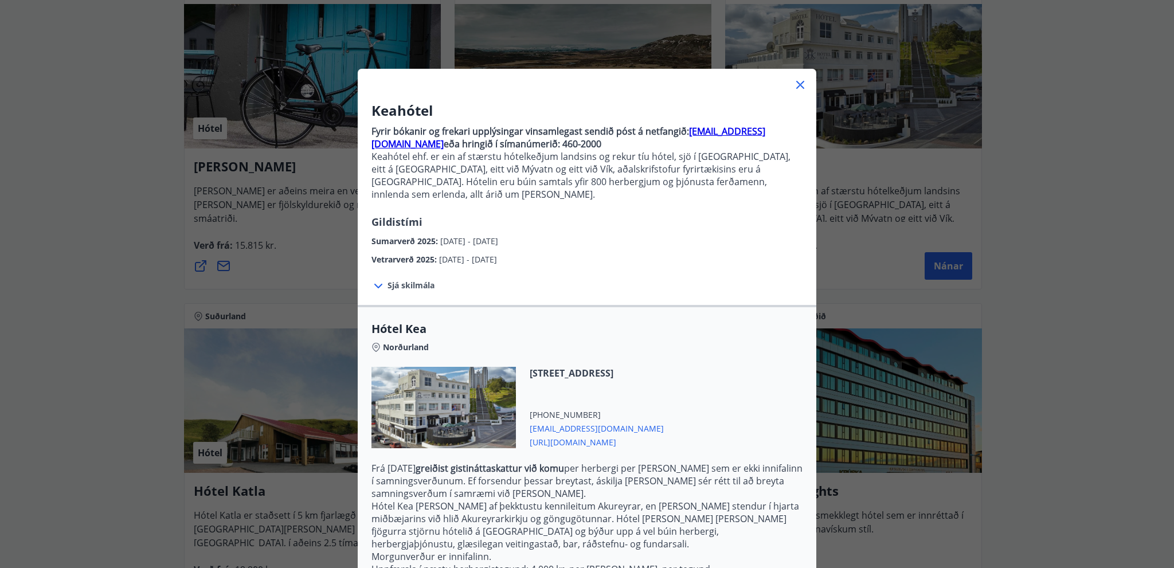
click at [797, 84] on icon at bounding box center [800, 85] width 8 height 8
